Goal: Check status: Check status

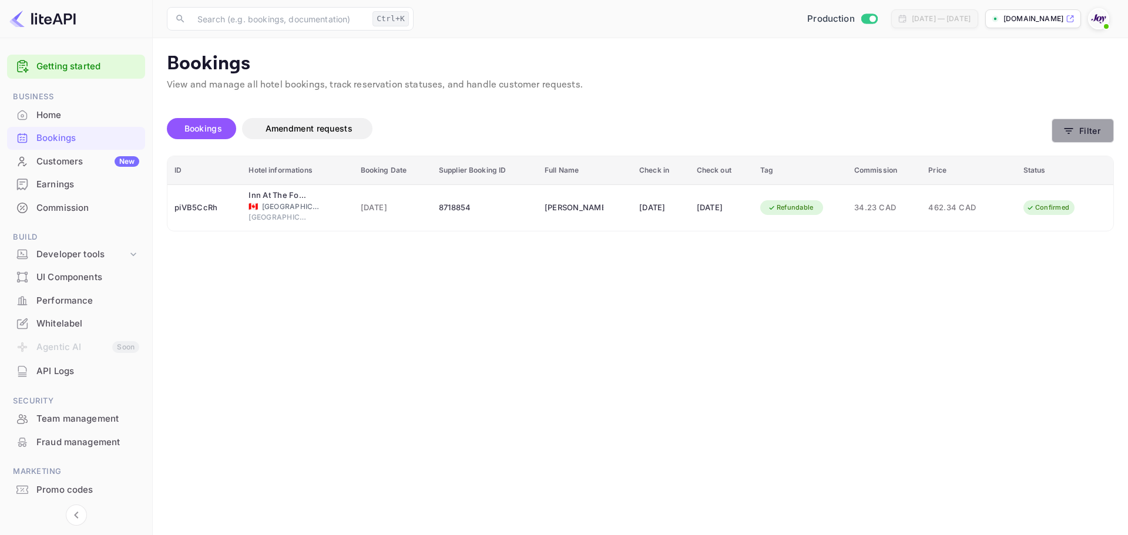
click at [1073, 132] on icon "button" at bounding box center [1069, 131] width 12 height 12
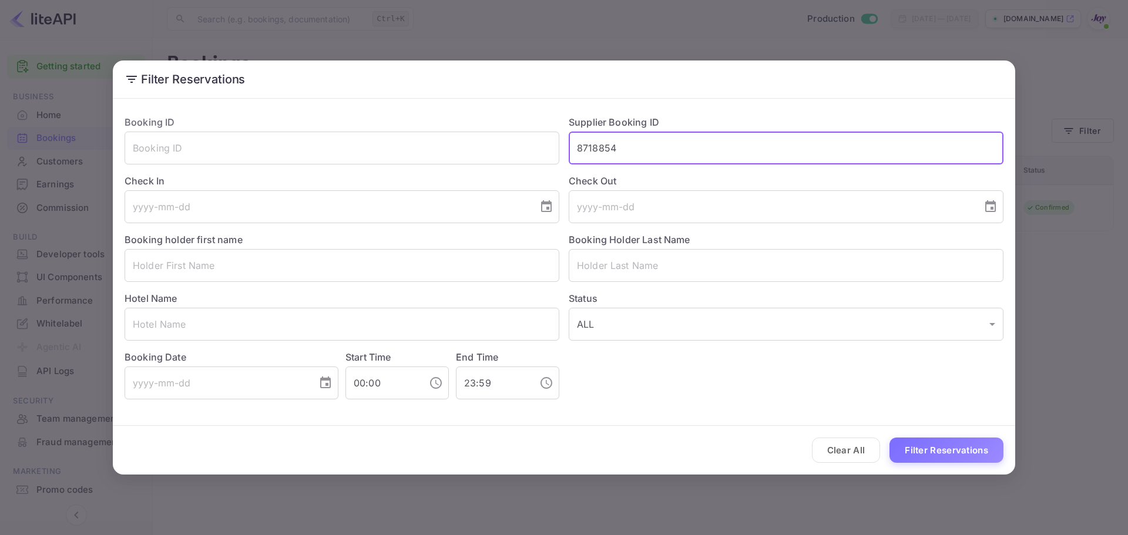
drag, startPoint x: 646, startPoint y: 150, endPoint x: 534, endPoint y: 175, distance: 114.8
click at [545, 140] on div "Booking ID ​ Supplier Booking ID 8718854 ​ Check In ​ Check Out ​ Booking holde…" at bounding box center [559, 253] width 888 height 294
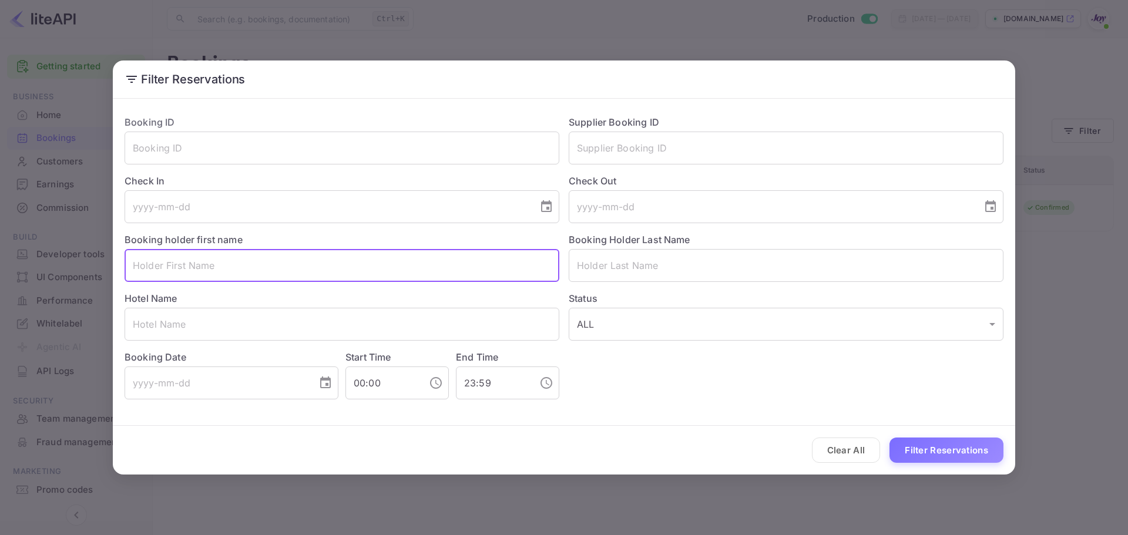
click at [409, 266] on input "text" at bounding box center [342, 265] width 435 height 33
paste input "Vinzent Freidank"
drag, startPoint x: 284, startPoint y: 270, endPoint x: 171, endPoint y: 266, distance: 113.5
click at [171, 266] on input "Vinzent Freidank" at bounding box center [342, 265] width 435 height 33
type input "Vinzent"
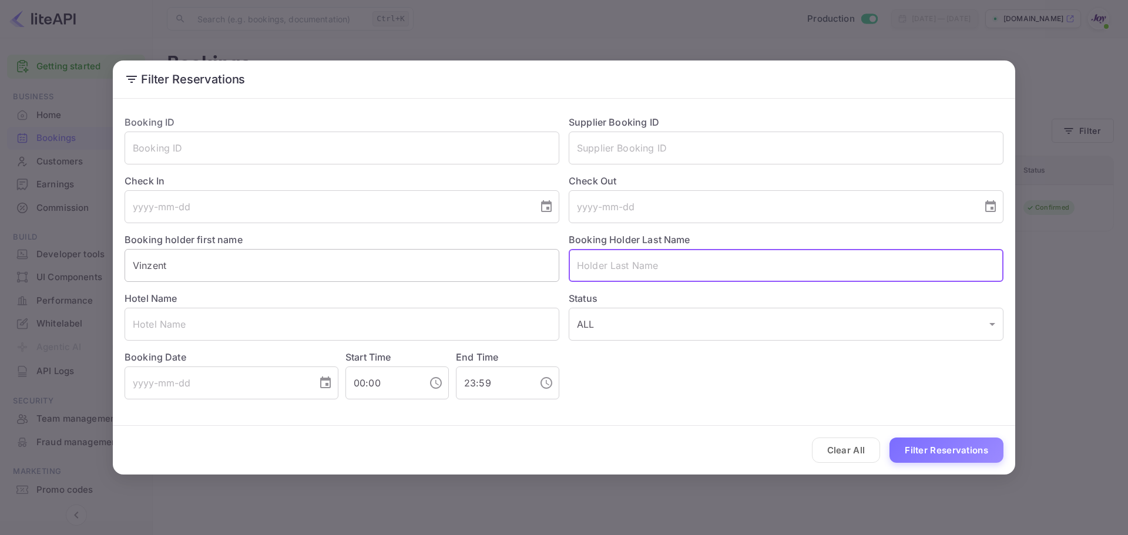
paste input "Freidank"
type input "Freidank"
click at [942, 460] on button "Filter Reservations" at bounding box center [947, 450] width 114 height 25
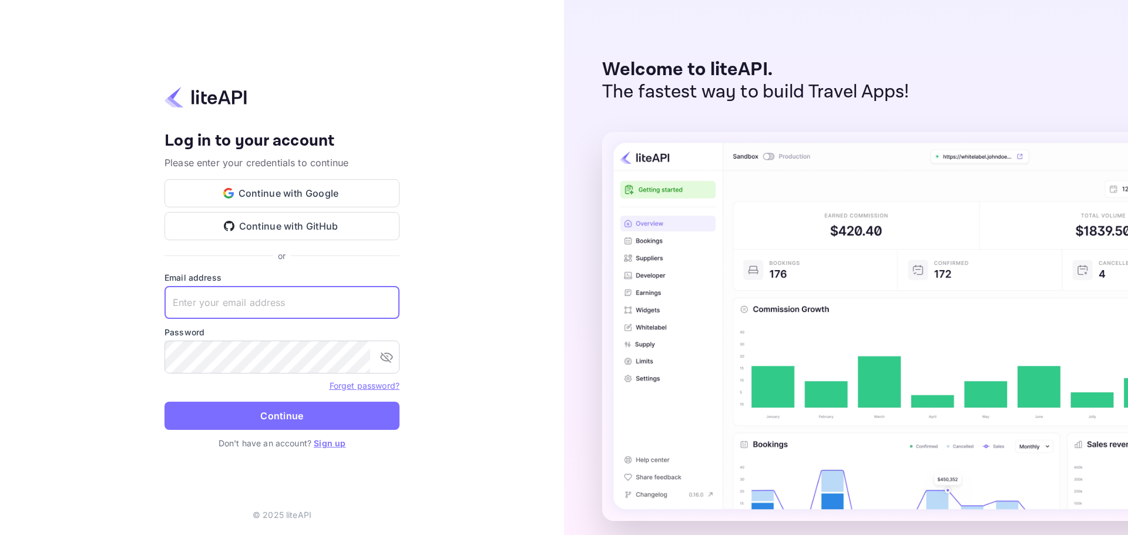
click at [287, 301] on input "text" at bounding box center [282, 302] width 235 height 33
paste input "[EMAIL_ADDRESS][DOMAIN_NAME]"
type input "[EMAIL_ADDRESS][DOMAIN_NAME]"
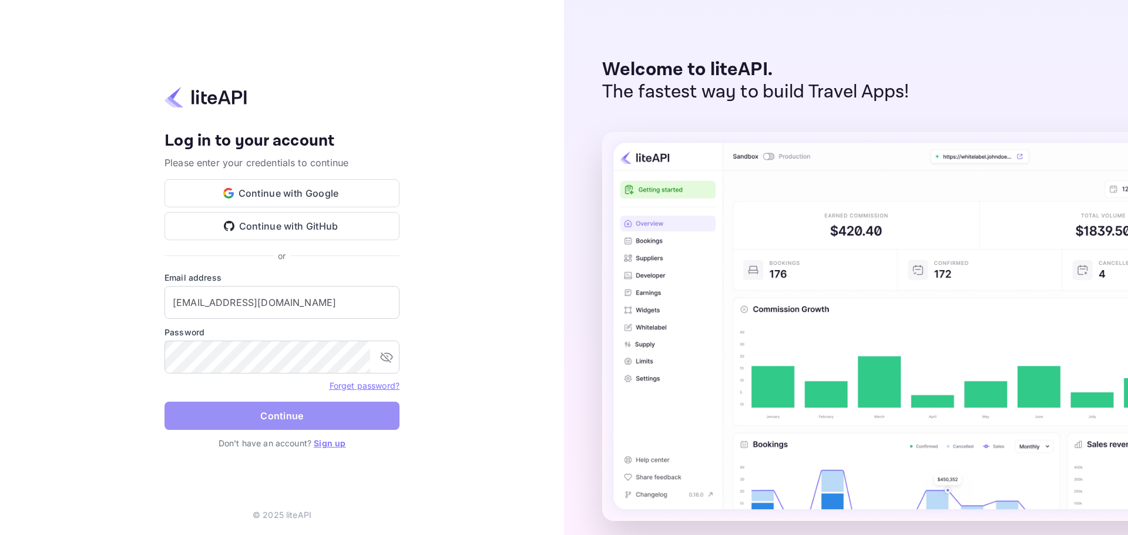
click at [278, 420] on button "Continue" at bounding box center [282, 416] width 235 height 28
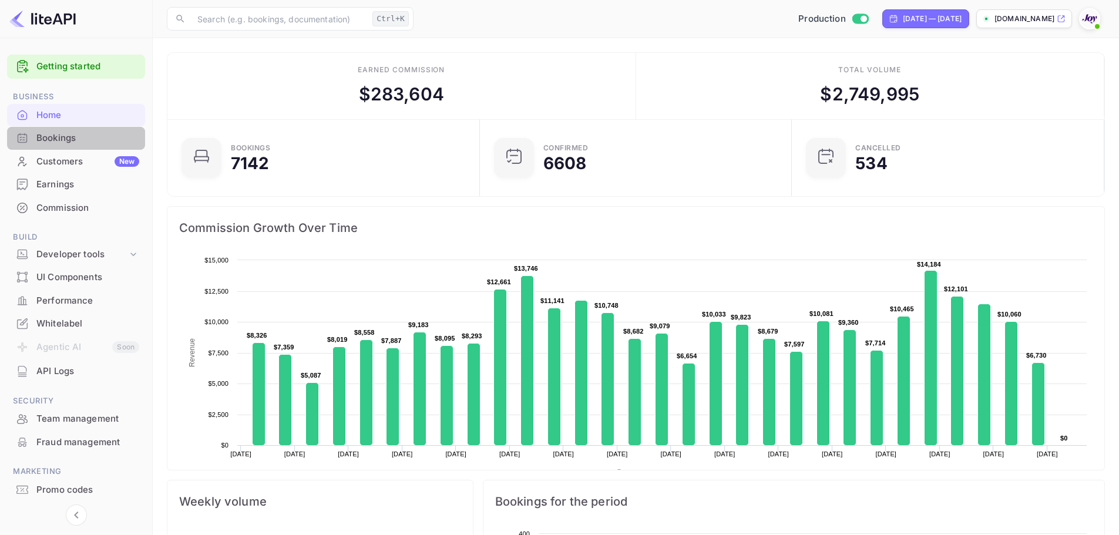
click at [48, 140] on div "Bookings" at bounding box center [87, 139] width 103 height 14
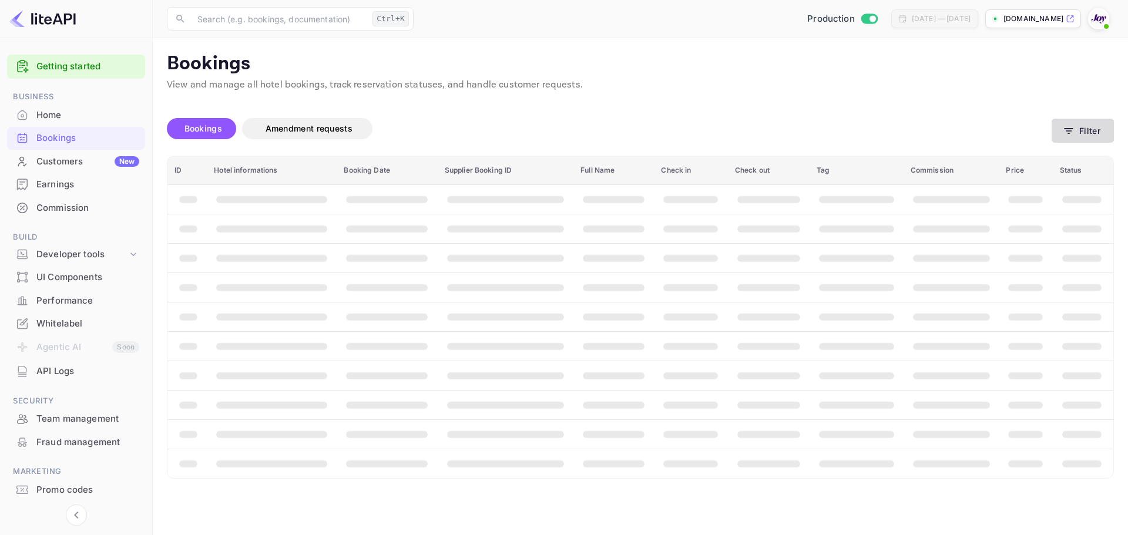
click at [1105, 128] on button "Filter" at bounding box center [1083, 131] width 62 height 24
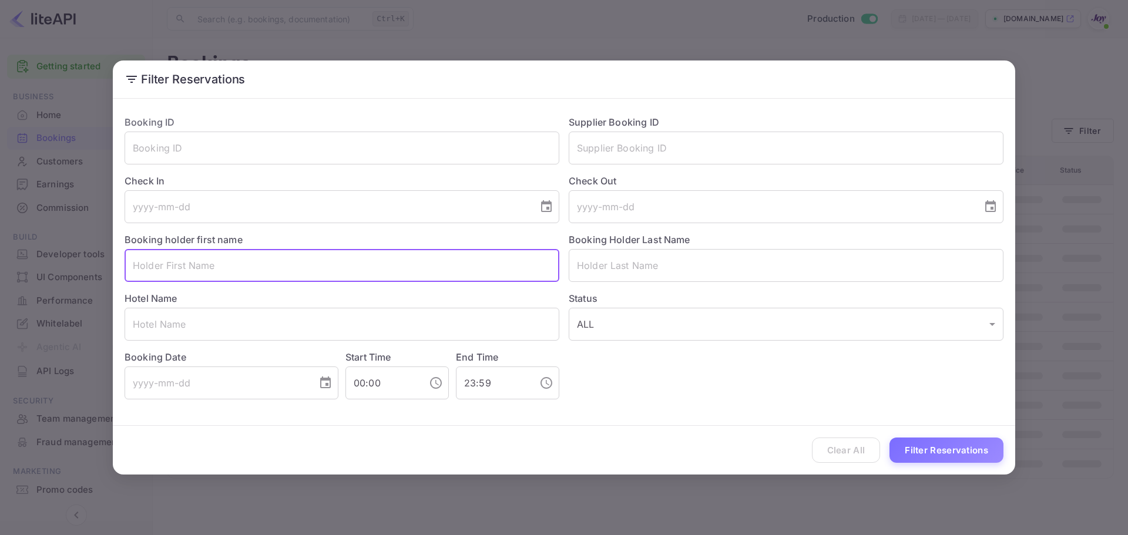
click at [175, 272] on input "text" at bounding box center [342, 265] width 435 height 33
paste input "Vinzent Freidank"
drag, startPoint x: 227, startPoint y: 266, endPoint x: 169, endPoint y: 256, distance: 58.9
click at [169, 256] on input "Vinzent Freidank" at bounding box center [342, 265] width 435 height 33
type input "Vinzent"
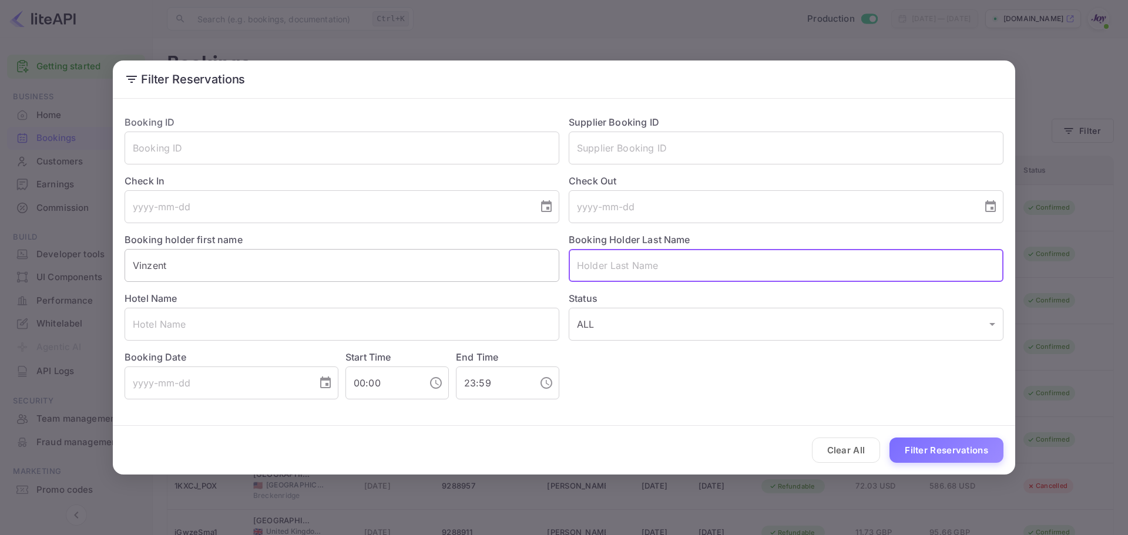
paste input "Freidank"
type input "Freidank"
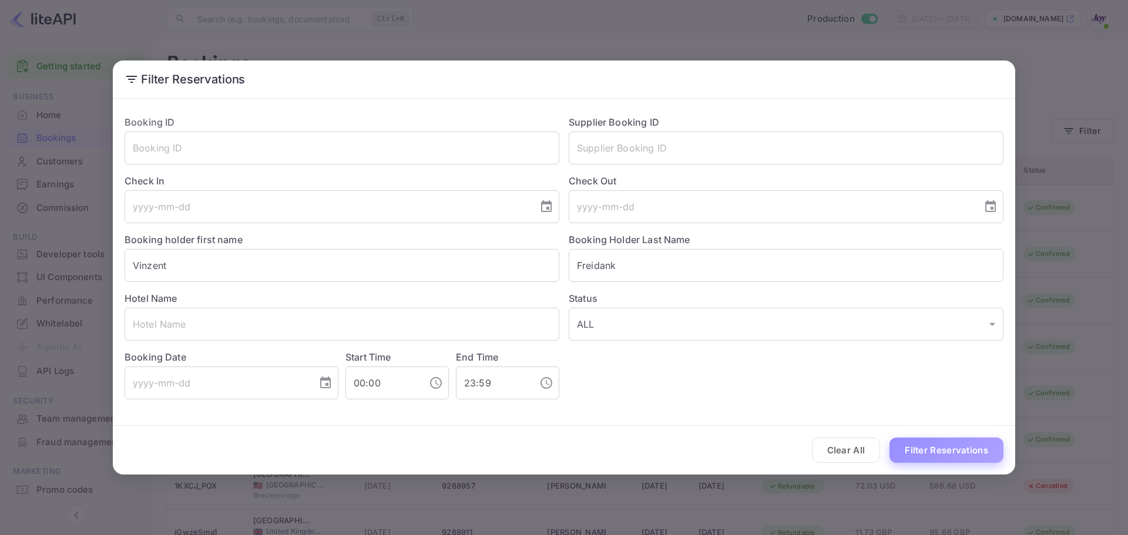
click at [924, 448] on button "Filter Reservations" at bounding box center [947, 450] width 114 height 25
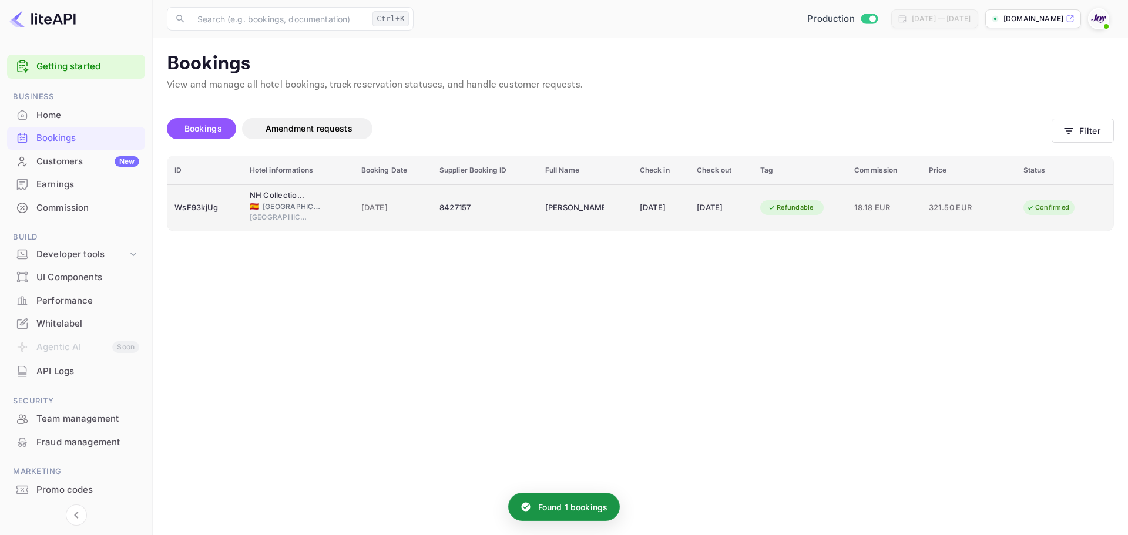
click at [336, 213] on td "NH Collection Sevilla 🇪🇸 Spain Seville" at bounding box center [299, 208] width 112 height 46
